Goal: Check status: Check status

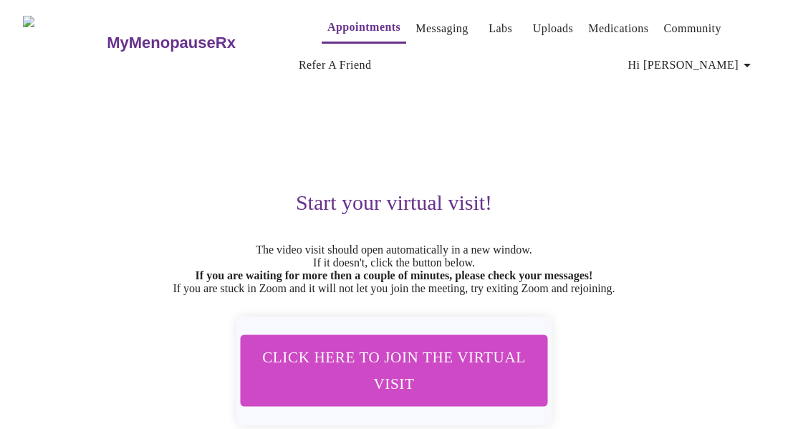
scroll to position [82, 0]
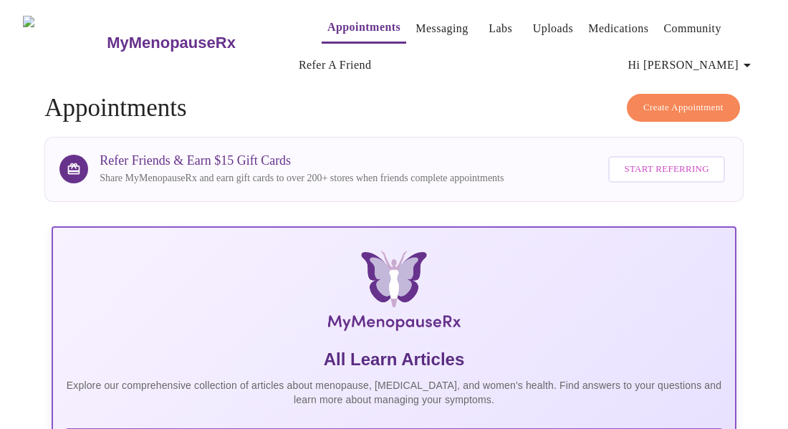
click at [489, 19] on link "Labs" at bounding box center [501, 29] width 24 height 20
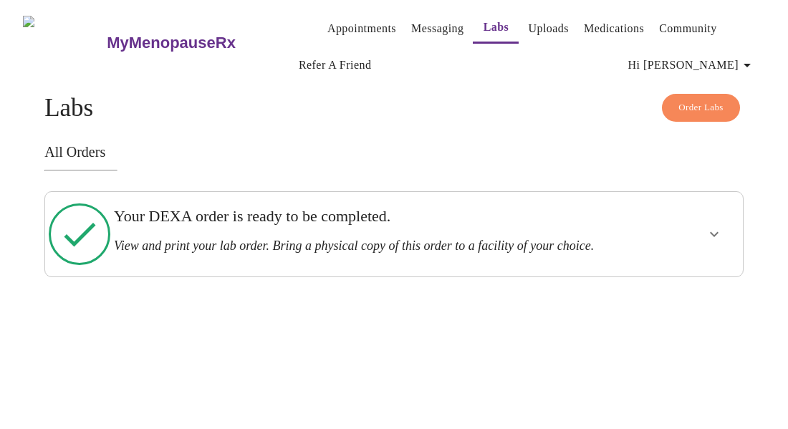
click at [719, 237] on icon "show more" at bounding box center [714, 234] width 17 height 17
click at [700, 288] on span "View Order" at bounding box center [680, 286] width 64 height 18
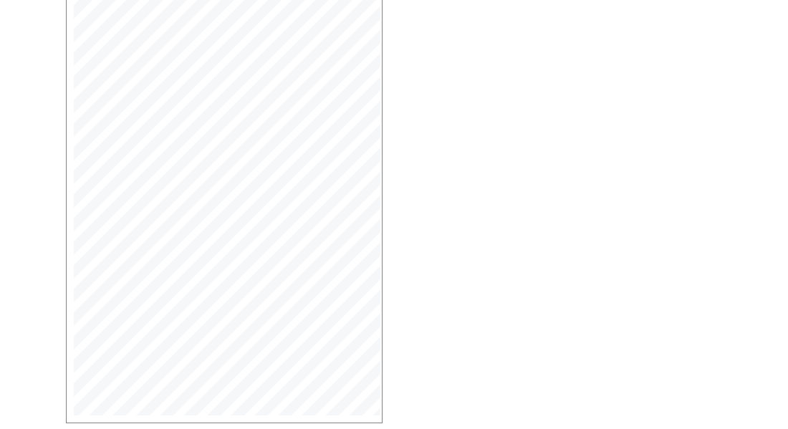
scroll to position [330, 0]
click at [126, 375] on span "Open Larger PDF" at bounding box center [131, 379] width 92 height 18
